Goal: Information Seeking & Learning: Find specific fact

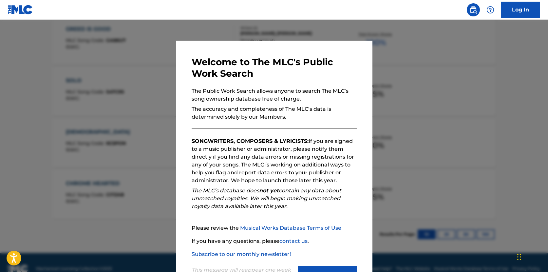
scroll to position [218, 0]
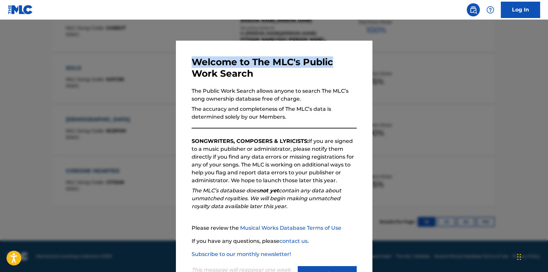
click at [369, 56] on div "Welcome to The MLC's Public Work Search The Public Work Search allows anyone to…" at bounding box center [274, 170] width 196 height 259
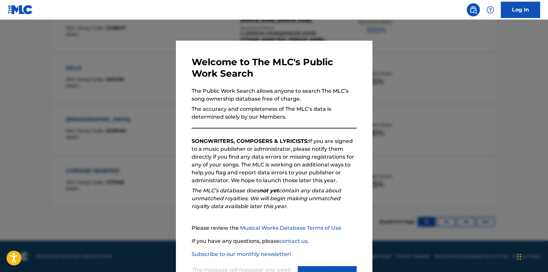
click at [404, 58] on div at bounding box center [274, 156] width 548 height 272
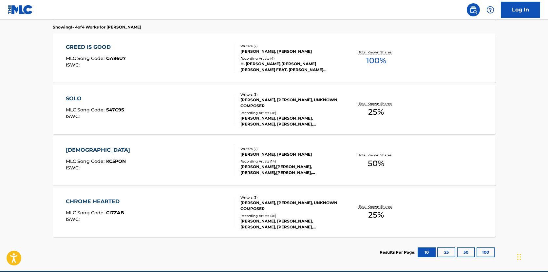
scroll to position [189, 0]
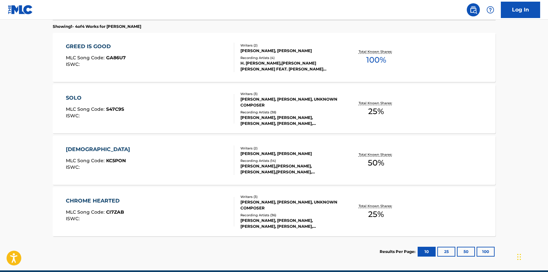
click at [467, 252] on button "50" at bounding box center [466, 251] width 18 height 10
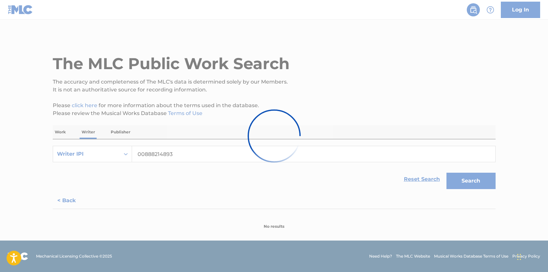
scroll to position [0, 0]
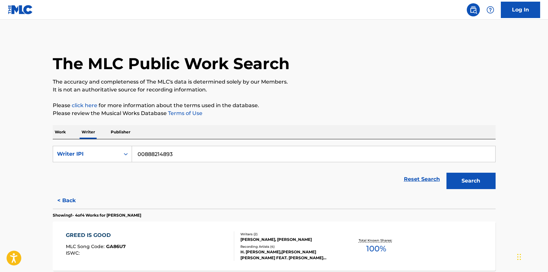
click at [193, 153] on input "00888214893" at bounding box center [313, 154] width 363 height 16
paste input "1095970811"
type input "01095970811"
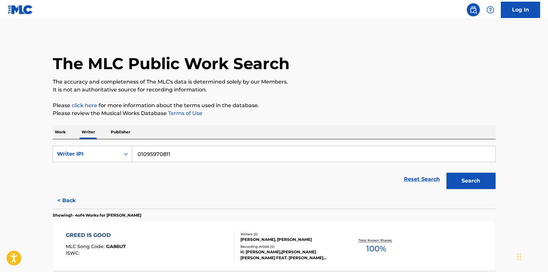
click at [461, 186] on button "Search" at bounding box center [470, 181] width 49 height 16
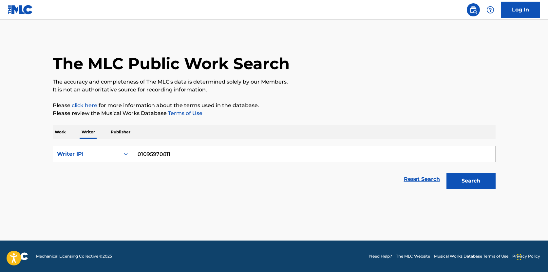
click at [469, 186] on button "Search" at bounding box center [470, 181] width 49 height 16
click at [115, 133] on p "Publisher" at bounding box center [121, 132] width 24 height 14
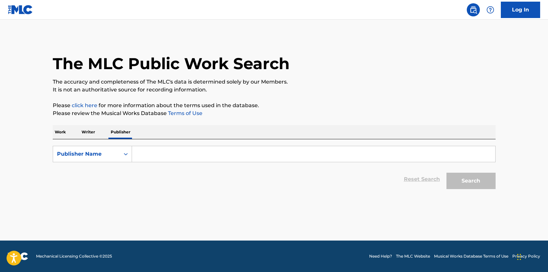
click at [170, 146] on input "Search Form" at bounding box center [313, 154] width 363 height 16
paste input "01095970811"
type input "01095970811"
click at [451, 180] on button "Search" at bounding box center [470, 181] width 49 height 16
click at [61, 131] on p "Work" at bounding box center [60, 132] width 15 height 14
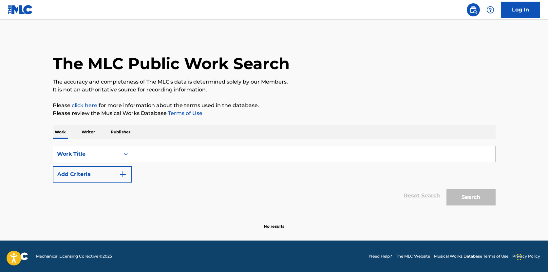
click at [88, 178] on button "Add Criteria" at bounding box center [92, 174] width 79 height 16
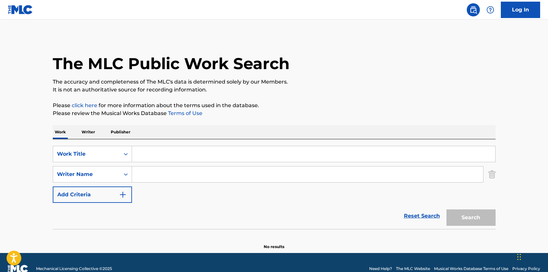
click at [149, 157] on input "Search Form" at bounding box center [313, 154] width 363 height 16
click at [147, 173] on input "Search Form" at bounding box center [307, 174] width 351 height 16
type input "[PERSON_NAME]"
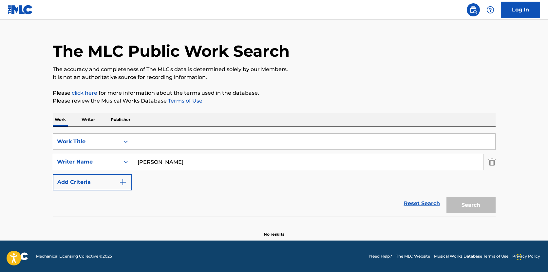
click at [431, 166] on input "[PERSON_NAME]" at bounding box center [307, 162] width 351 height 16
click at [478, 137] on input "Search Form" at bounding box center [313, 142] width 363 height 16
click at [488, 143] on input "Search Form" at bounding box center [313, 142] width 363 height 16
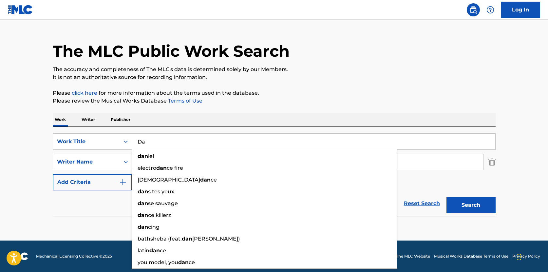
type input "D"
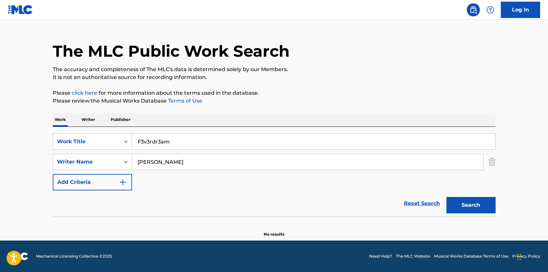
type input "F3v3rdr3am"
click at [480, 210] on button "Search" at bounding box center [470, 205] width 49 height 16
